Goal: Find specific page/section: Find specific page/section

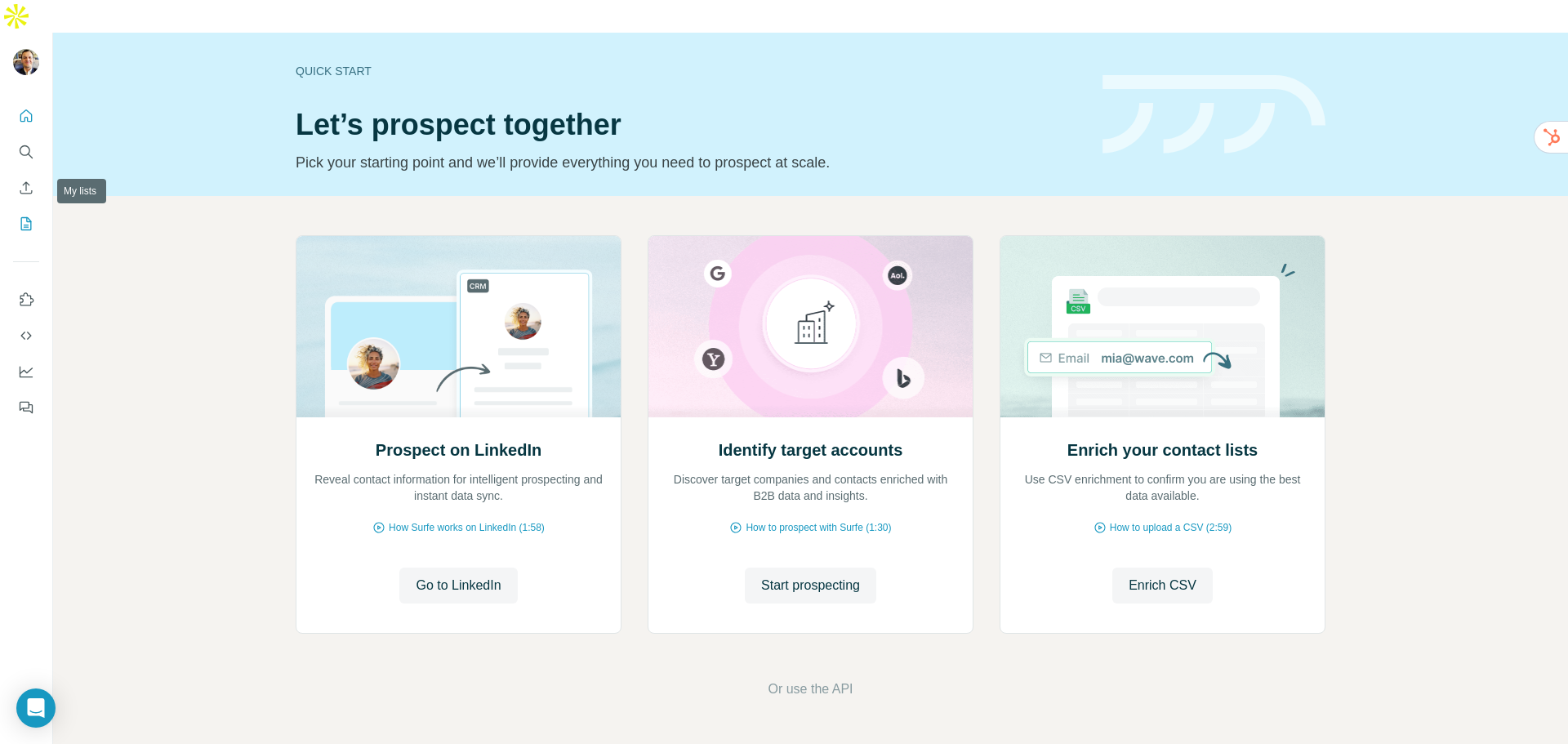
click at [21, 216] on icon "My lists" at bounding box center [26, 224] width 16 height 16
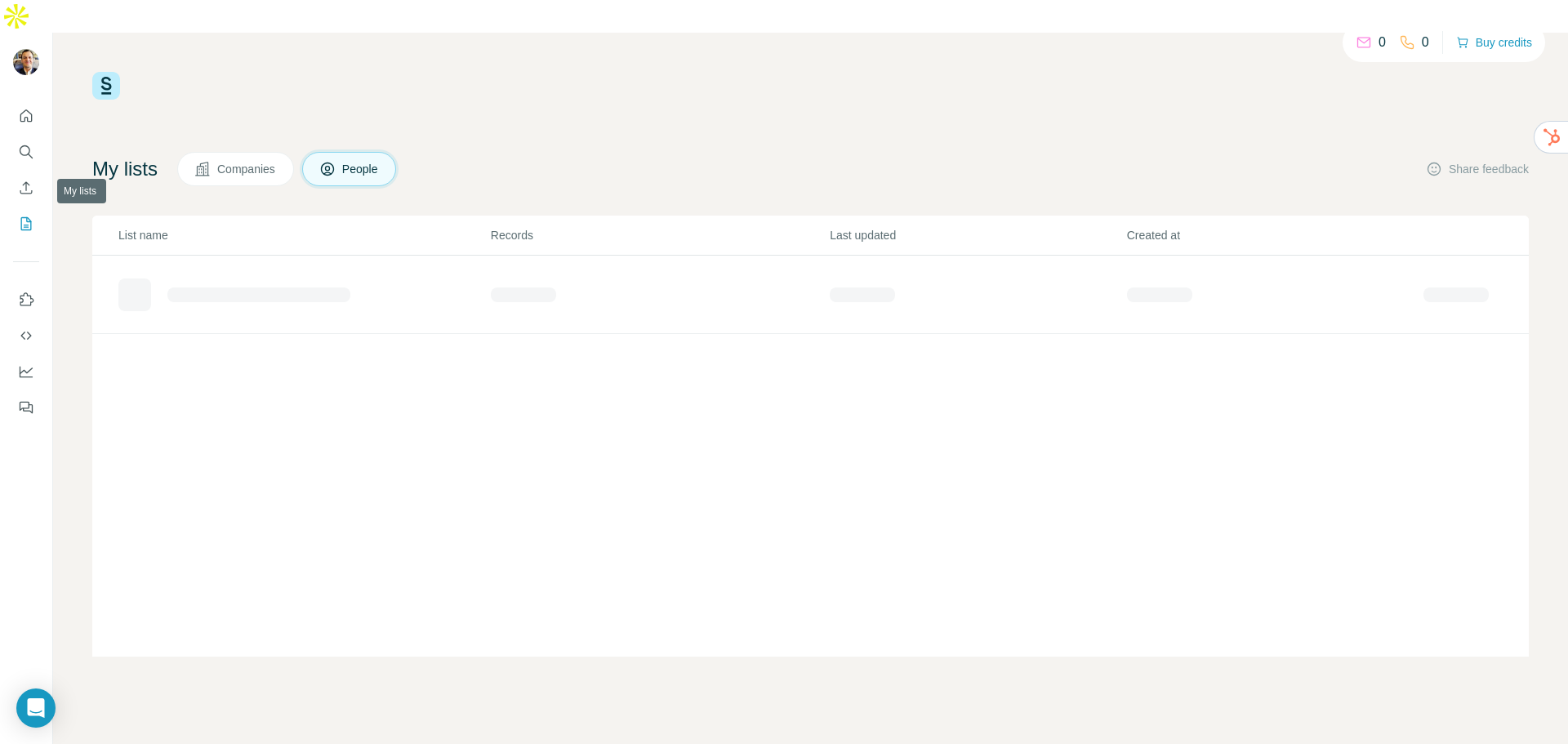
click at [26, 218] on icon "My lists" at bounding box center [27, 224] width 10 height 13
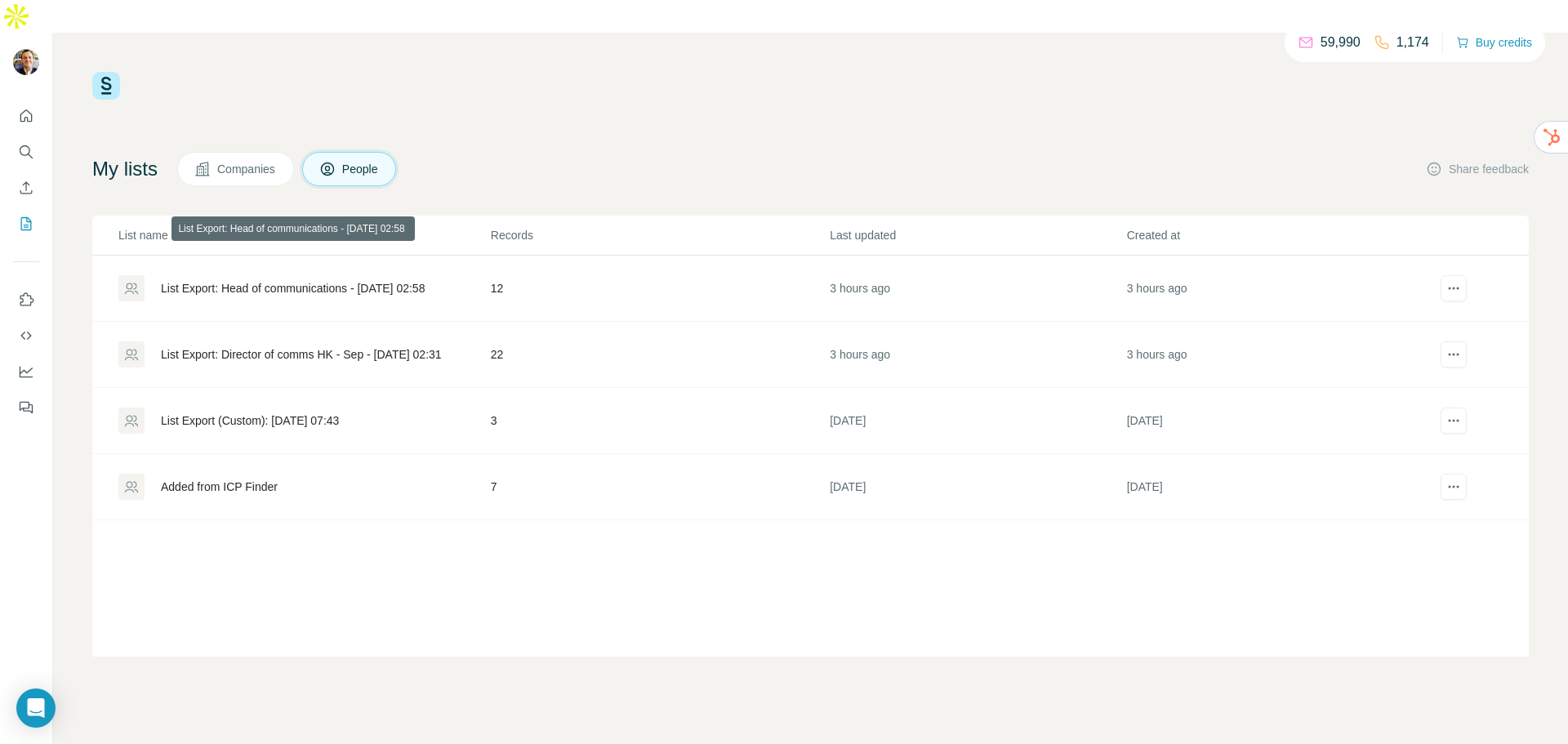
click at [266, 280] on div "List Export: Head of communications - [DATE] 02:58" at bounding box center [292, 288] width 264 height 16
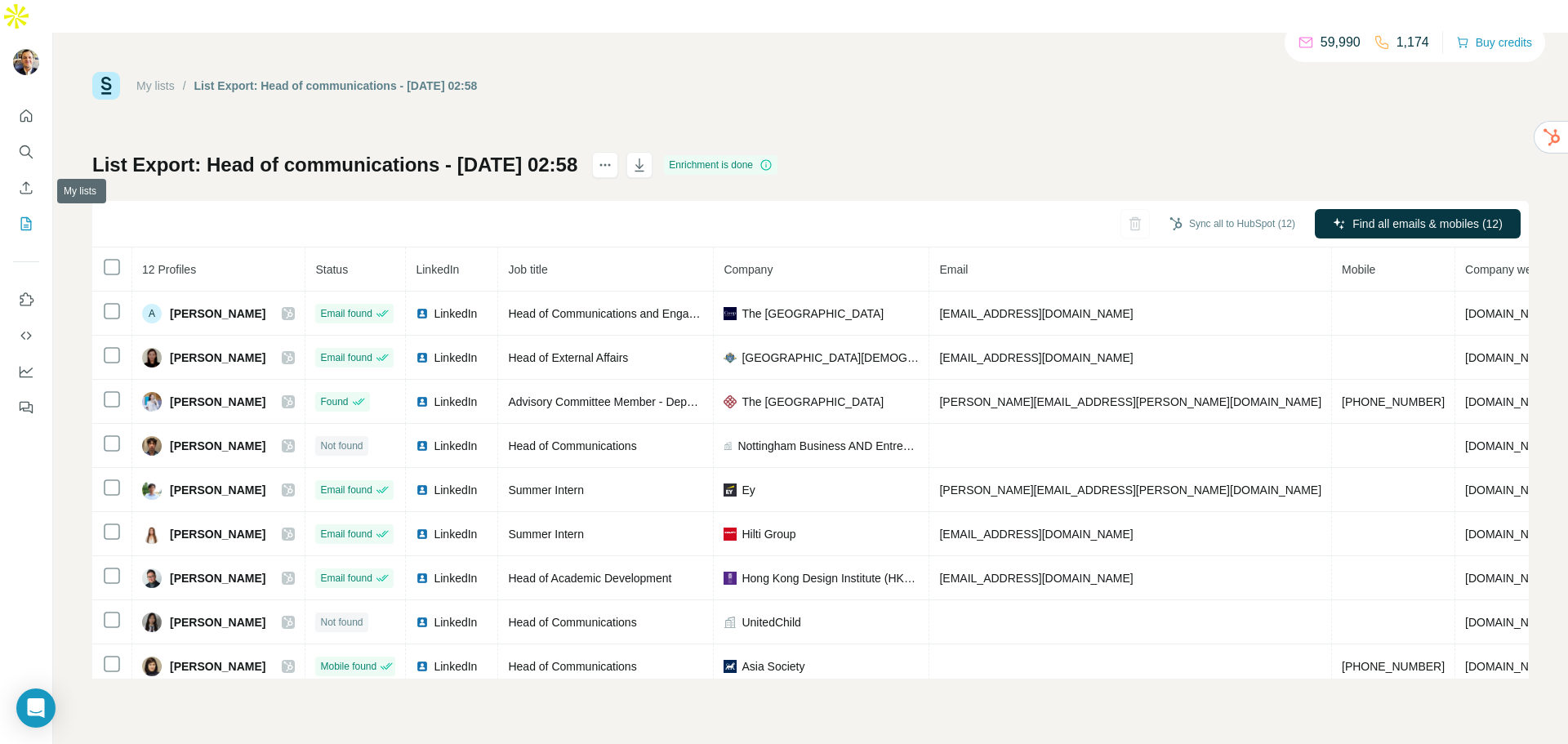
click at [26, 216] on icon "My lists" at bounding box center [26, 224] width 16 height 16
